Goal: Transaction & Acquisition: Purchase product/service

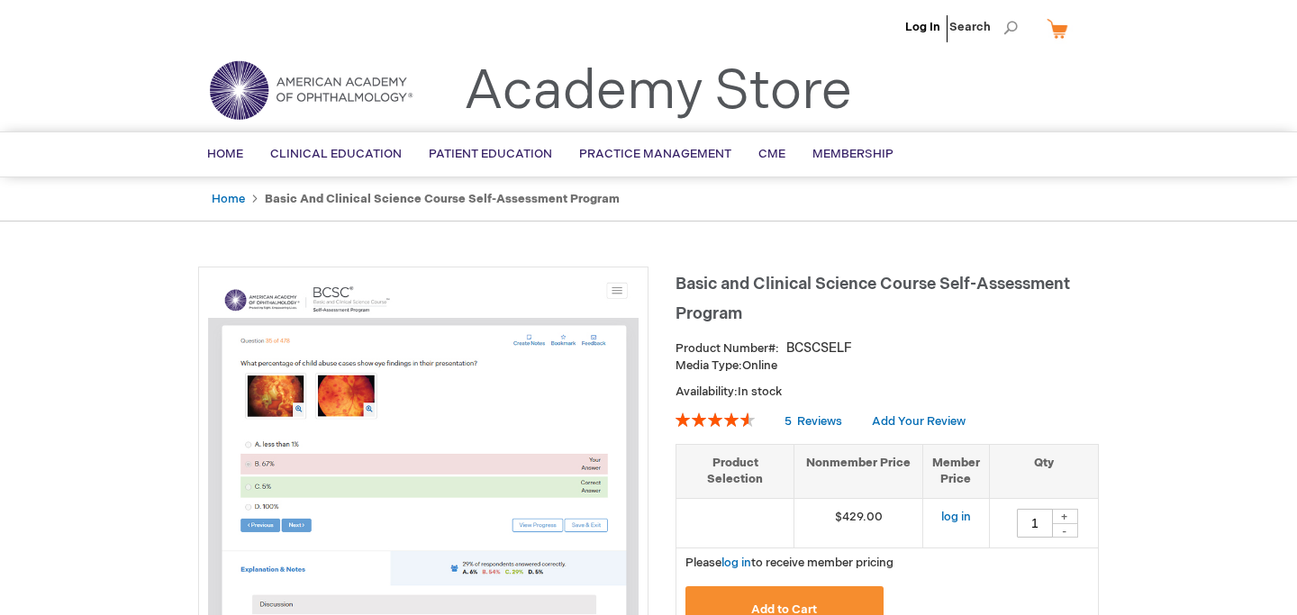
drag, startPoint x: 81, startPoint y: 481, endPoint x: 80, endPoint y: 559, distance: 78.4
drag, startPoint x: 105, startPoint y: 483, endPoint x: 102, endPoint y: 504, distance: 20.9
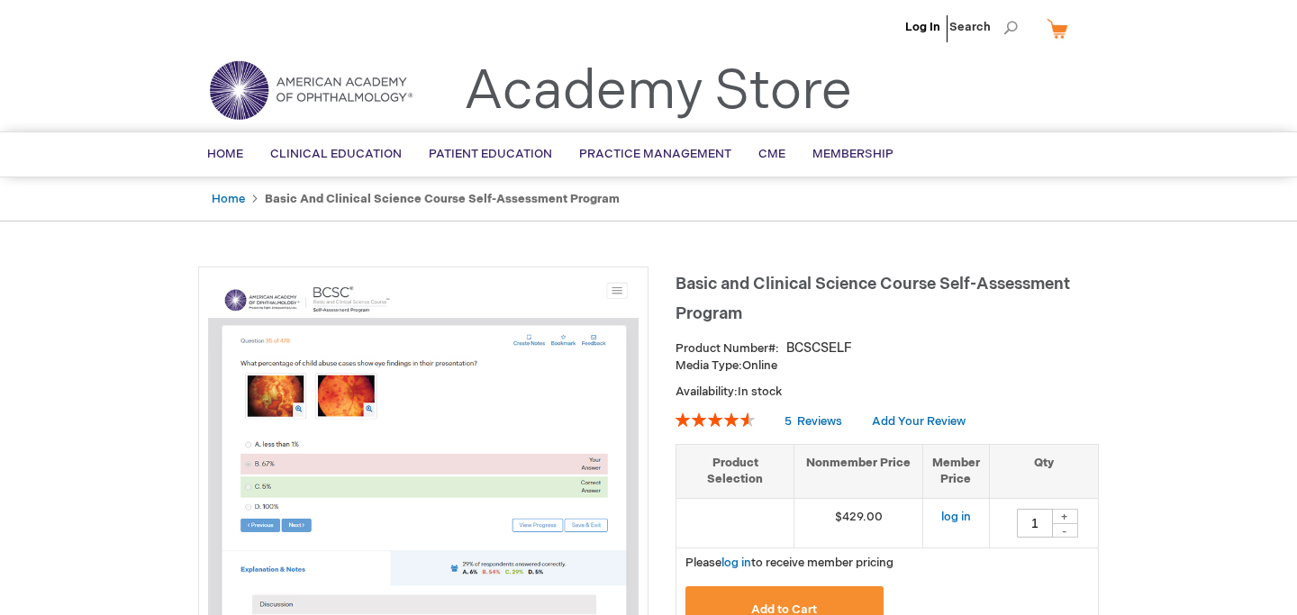
drag, startPoint x: 102, startPoint y: 504, endPoint x: 103, endPoint y: 513, distance: 9.1
click at [917, 31] on link "Log In" at bounding box center [922, 27] width 35 height 14
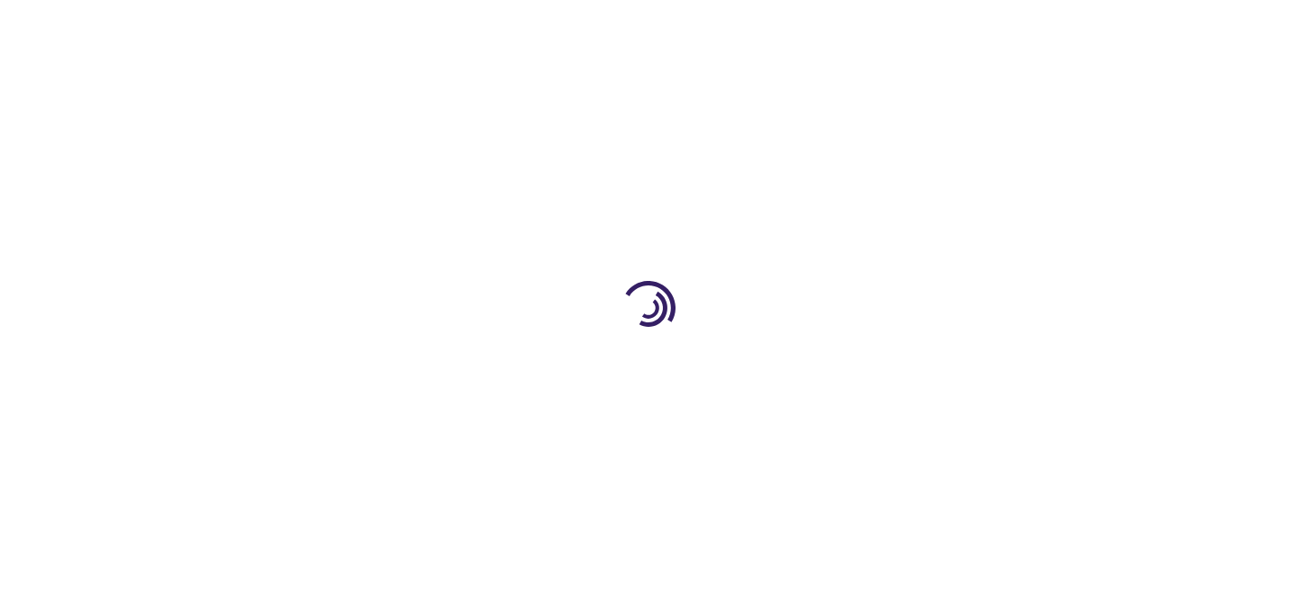
type input "1"
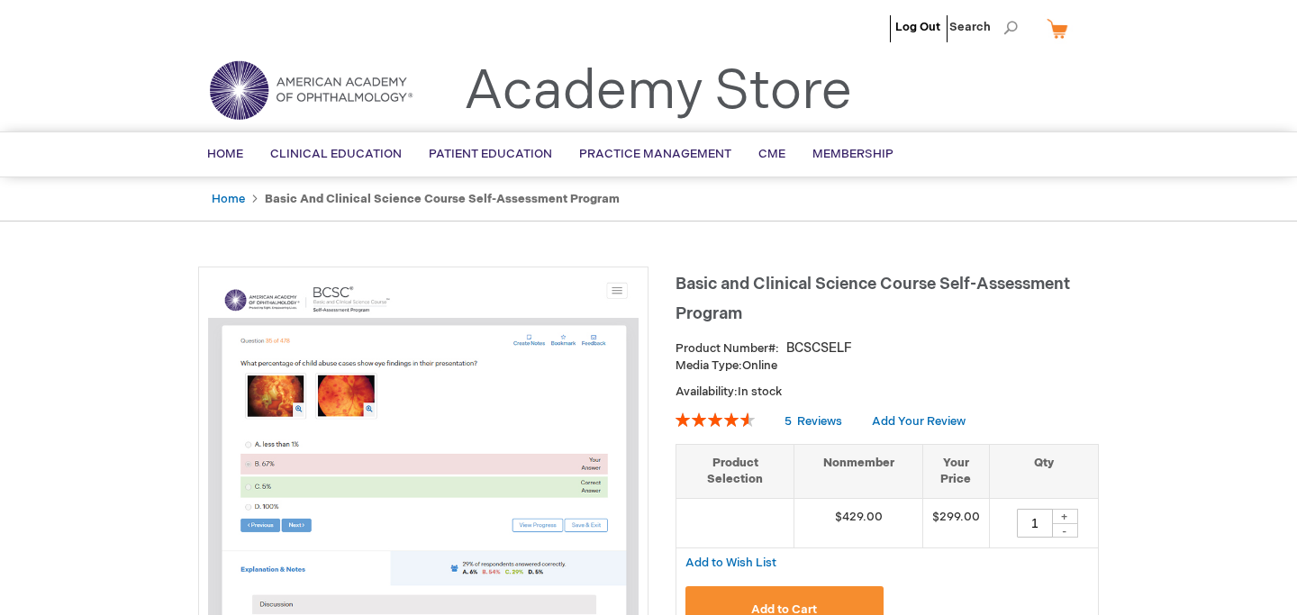
click at [492, 269] on div at bounding box center [423, 495] width 450 height 456
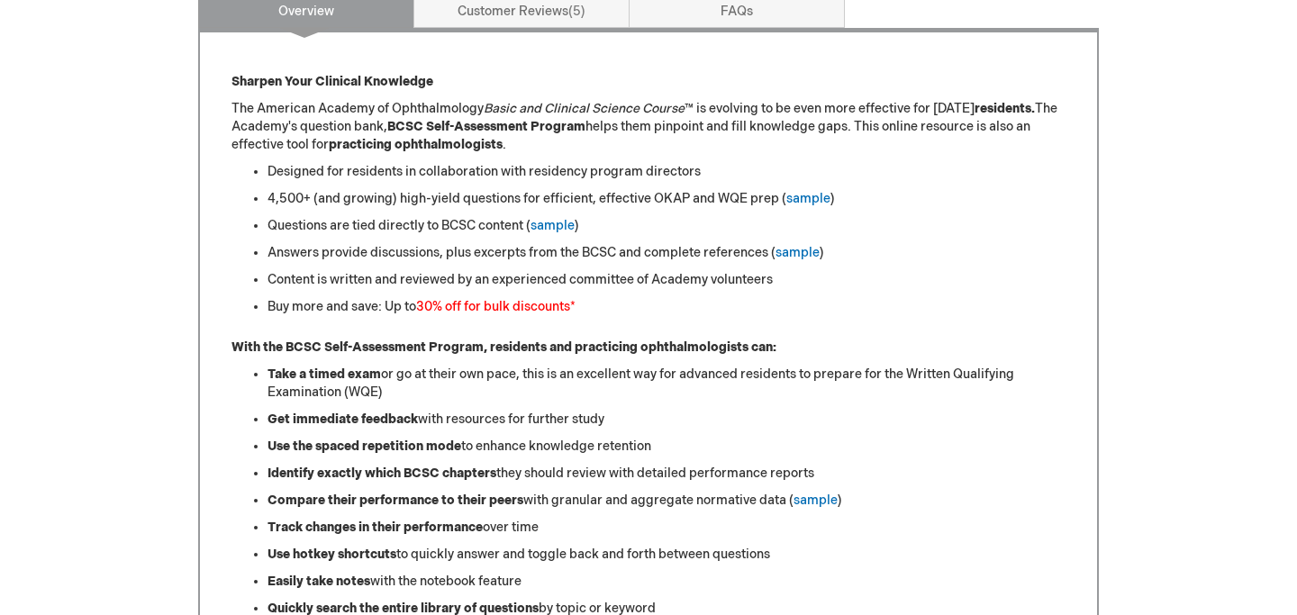
scroll to position [755, 0]
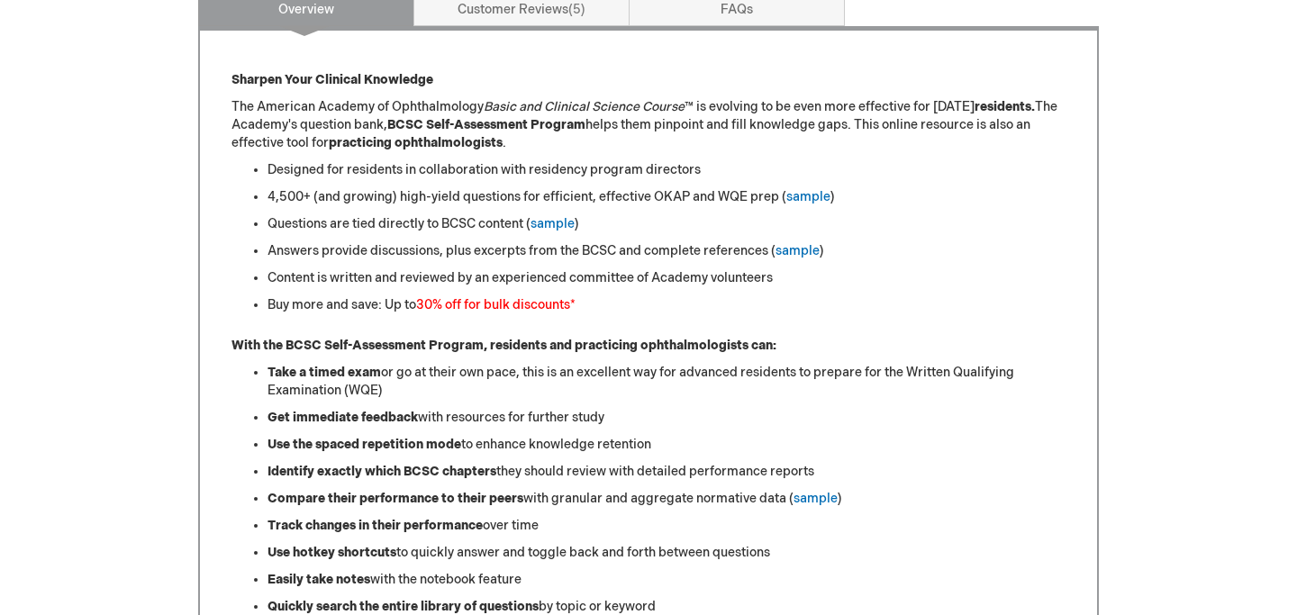
click at [546, 305] on font "30% off for bulk discounts" at bounding box center [493, 304] width 154 height 15
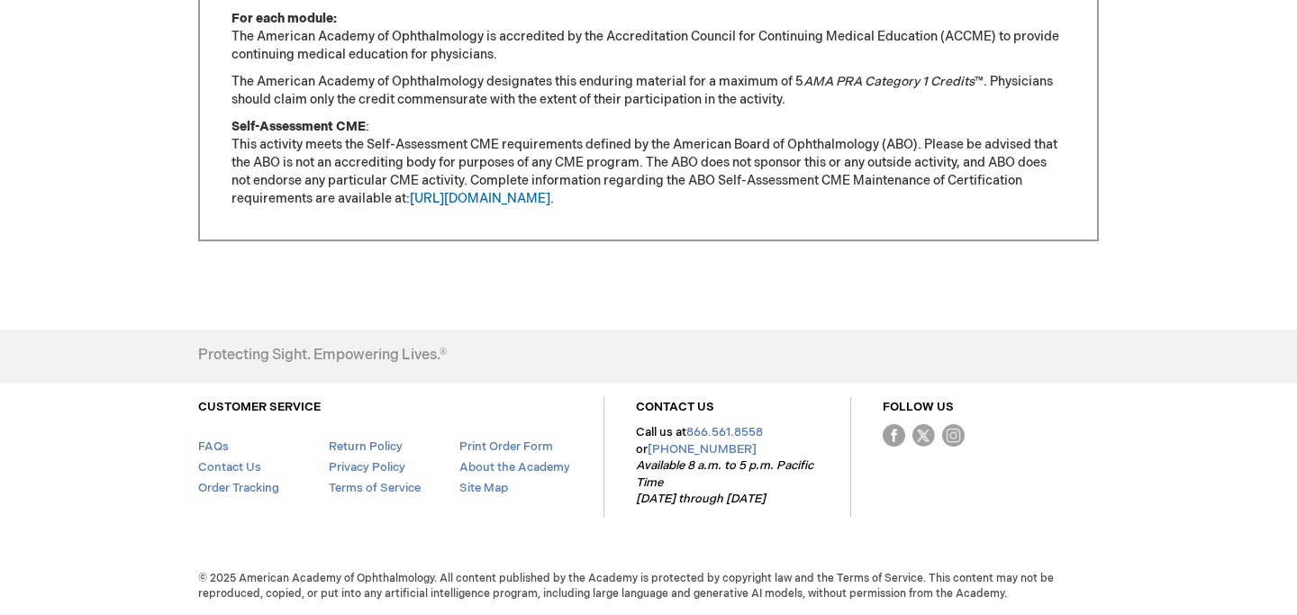
scroll to position [1757, 0]
